Goal: Information Seeking & Learning: Compare options

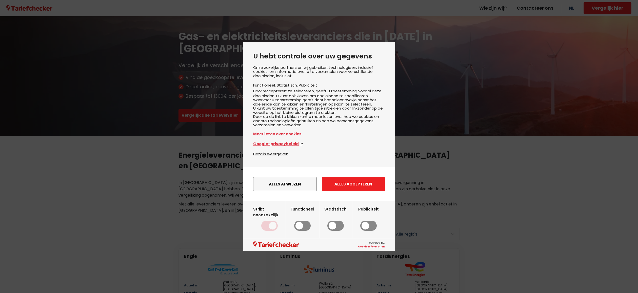
click at [343, 191] on button "Alles accepteren" at bounding box center [353, 184] width 63 height 14
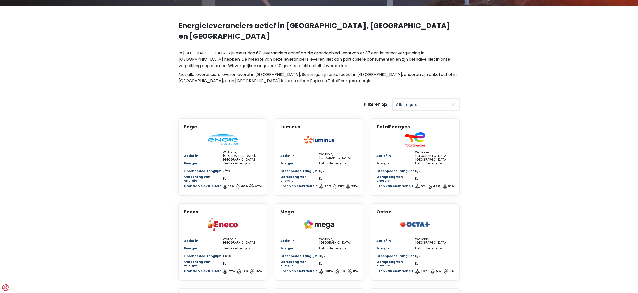
scroll to position [131, 0]
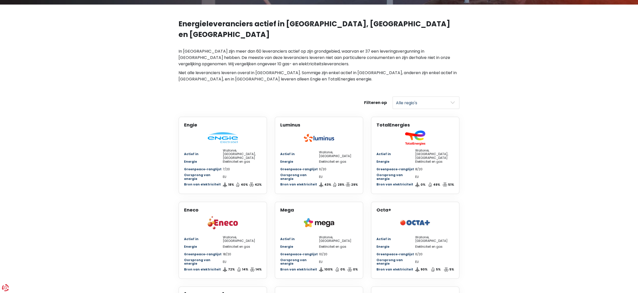
select select "[GEOGRAPHIC_DATA]"
click option "Vlaanderen" at bounding box center [0, 0] width 0 height 0
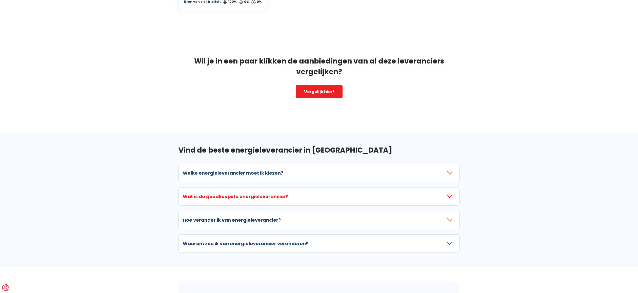
scroll to position [569, 0]
click at [452, 194] on icon "button" at bounding box center [449, 196] width 5 height 5
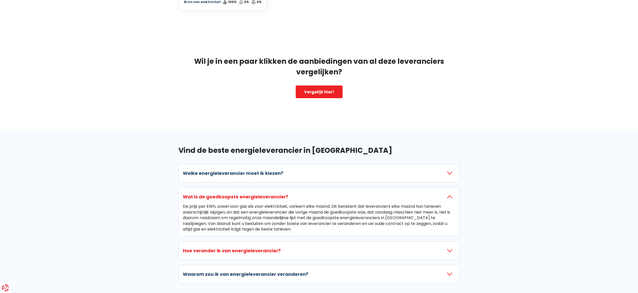
click at [452, 246] on button "Hoe verander ik van energieleverancier?" at bounding box center [319, 251] width 272 height 10
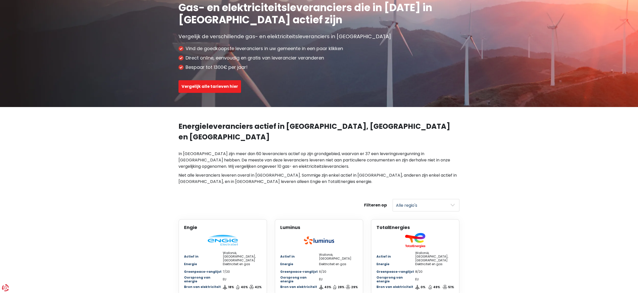
scroll to position [28, 0]
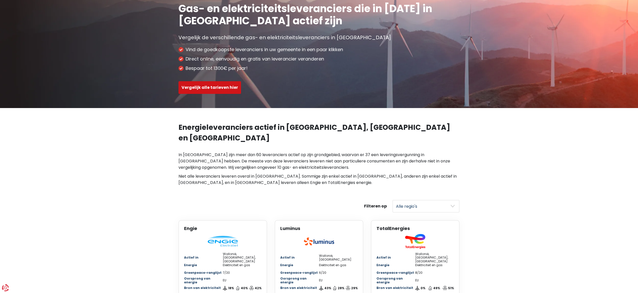
click at [213, 88] on button "Vergelijk alle tarieven hier" at bounding box center [209, 87] width 63 height 13
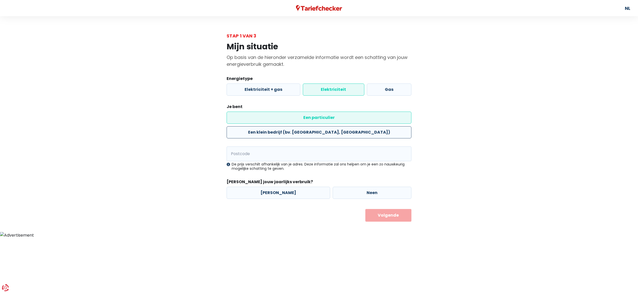
click at [344, 126] on label "Een klein bedrijf (bv. [GEOGRAPHIC_DATA], [GEOGRAPHIC_DATA])" at bounding box center [318, 132] width 185 height 12
click at [344, 126] on input "Een klein bedrijf (bv. [GEOGRAPHIC_DATA], [GEOGRAPHIC_DATA])" at bounding box center [318, 132] width 185 height 12
radio input "true"
radio input "false"
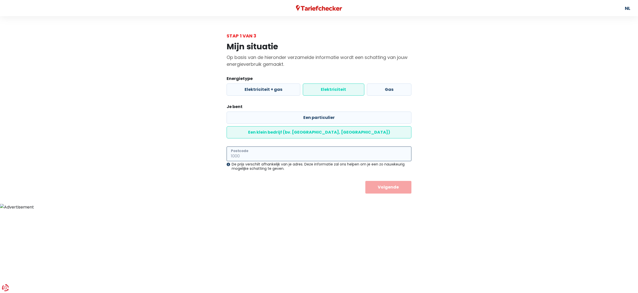
click at [262, 147] on input "Postcode" at bounding box center [318, 154] width 185 height 15
type input "8820"
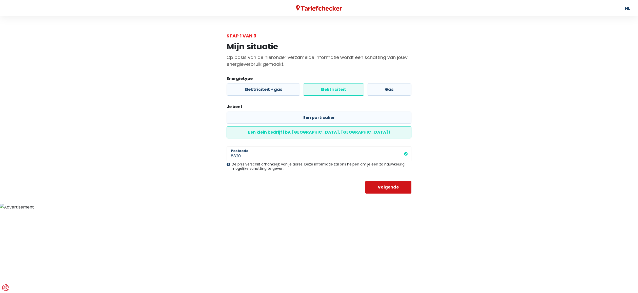
click at [391, 181] on button "Volgende" at bounding box center [388, 187] width 46 height 13
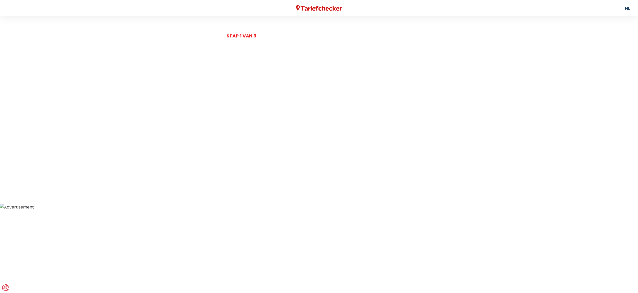
select select
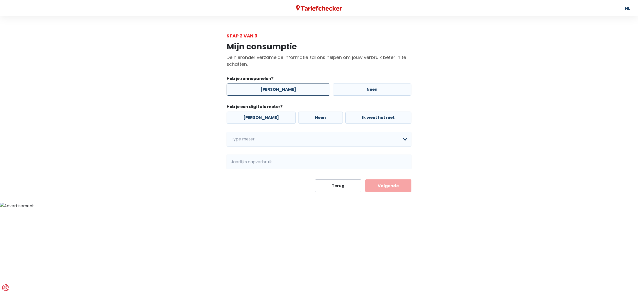
click at [276, 90] on label "[PERSON_NAME]" at bounding box center [278, 90] width 104 height 12
click at [276, 90] on input "[PERSON_NAME]" at bounding box center [278, 90] width 104 height 12
radio input "true"
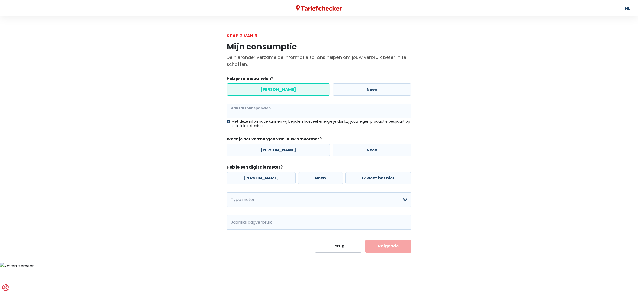
click at [270, 112] on input "Aantal zonnepanelen" at bounding box center [318, 111] width 185 height 15
type input "60"
click at [274, 152] on label "[PERSON_NAME]" at bounding box center [278, 150] width 104 height 12
click at [274, 152] on input "[PERSON_NAME]" at bounding box center [278, 150] width 104 height 12
radio input "true"
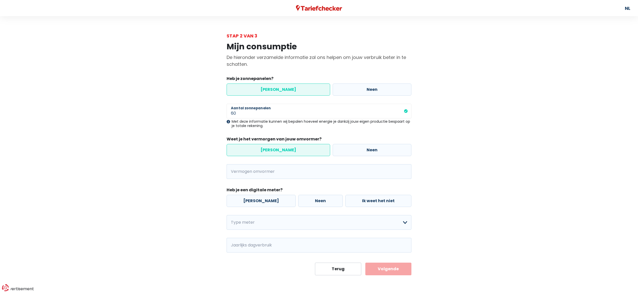
click at [274, 152] on label "[PERSON_NAME]" at bounding box center [278, 150] width 104 height 12
click at [274, 152] on input "[PERSON_NAME]" at bounding box center [278, 150] width 104 height 12
click at [266, 173] on input "Vermogen omvormer" at bounding box center [325, 171] width 172 height 15
type input "15"
click at [250, 201] on label "[PERSON_NAME]" at bounding box center [260, 201] width 69 height 12
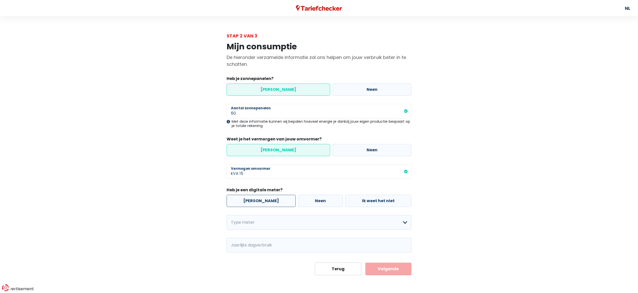
click at [250, 201] on input "[PERSON_NAME]" at bounding box center [260, 201] width 69 height 12
radio input "true"
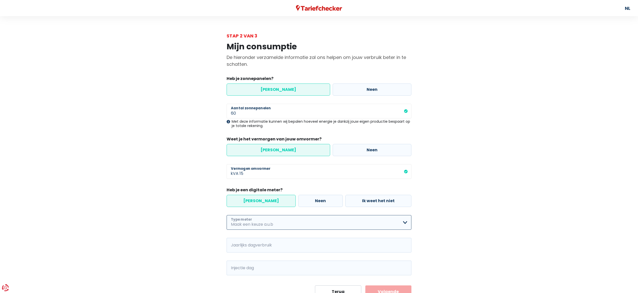
select select "day_single_rate"
click option "Enkelvoudig" at bounding box center [0, 0] width 0 height 0
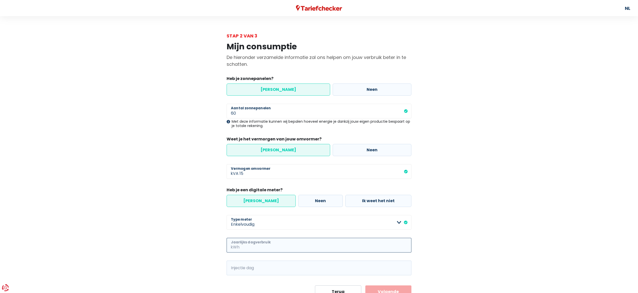
click at [272, 245] on input "Jaarlijks dagverbruik" at bounding box center [325, 245] width 171 height 15
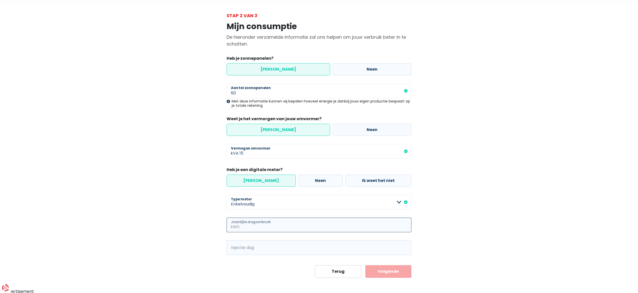
scroll to position [22, 0]
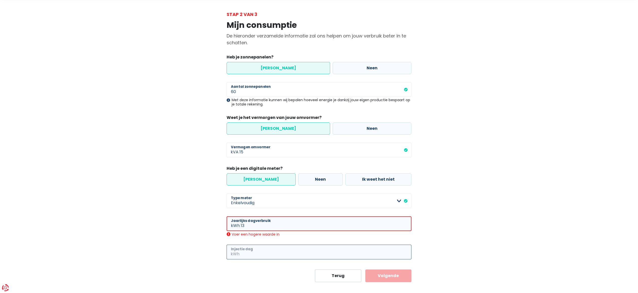
click at [248, 247] on input "Injectie dag" at bounding box center [325, 252] width 171 height 15
click at [246, 225] on input "13" at bounding box center [326, 223] width 171 height 15
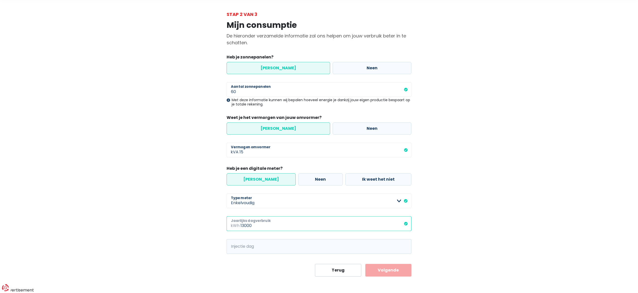
type input "13000"
click at [246, 249] on input "Injectie dag" at bounding box center [325, 246] width 171 height 15
type input "13000"
click at [382, 268] on button "Volgende" at bounding box center [388, 270] width 46 height 13
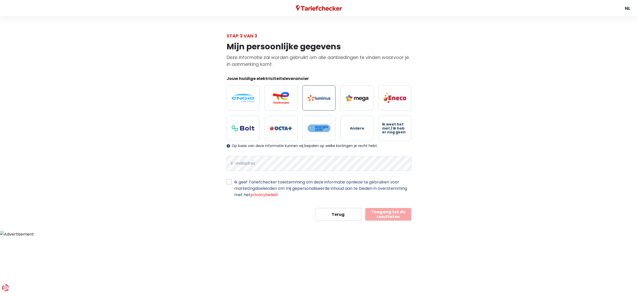
click at [320, 99] on img at bounding box center [318, 98] width 23 height 6
click at [320, 99] on input "radio" at bounding box center [318, 97] width 33 height 25
radio input "true"
